Goal: Task Accomplishment & Management: Use online tool/utility

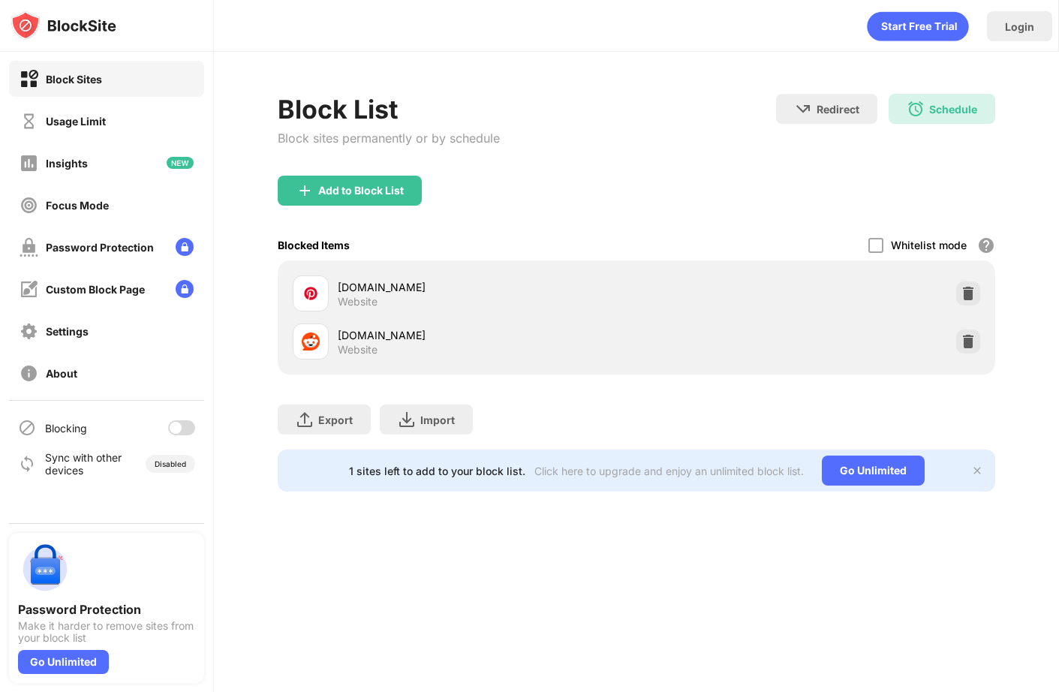
click at [175, 417] on div "Blocking" at bounding box center [106, 428] width 195 height 36
click at [179, 421] on div at bounding box center [181, 427] width 27 height 15
